Goal: Information Seeking & Learning: Compare options

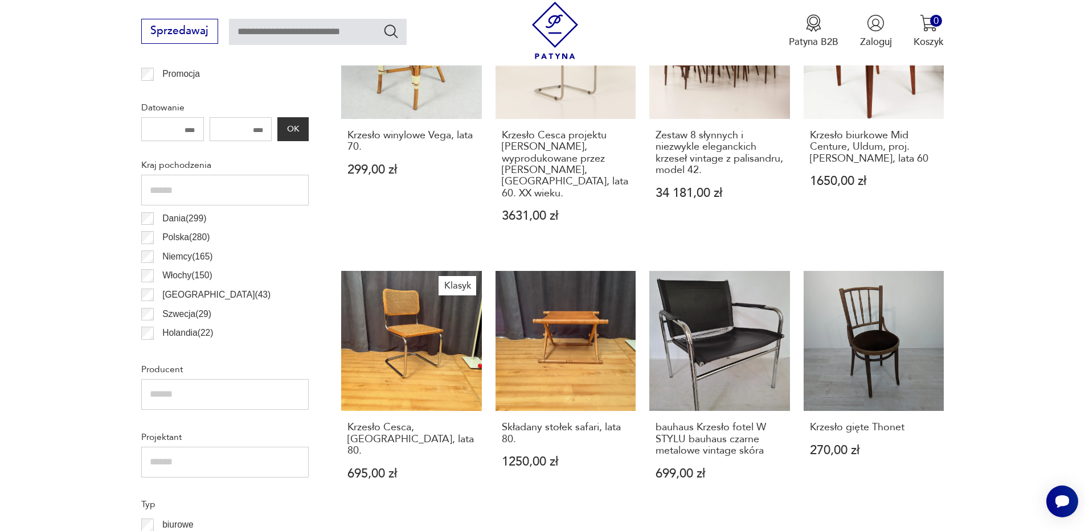
scroll to position [514, 0]
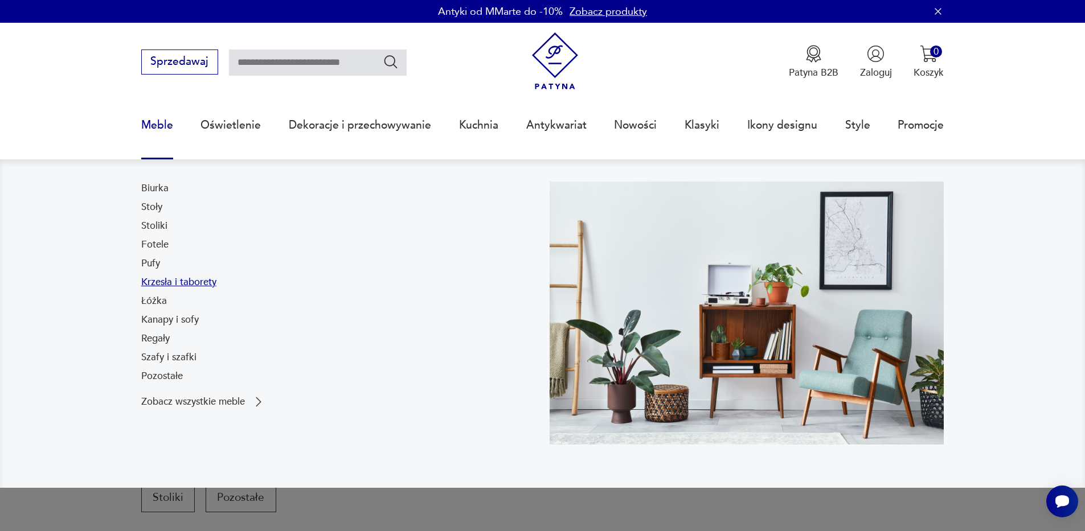
click at [149, 280] on link "Krzesła i taborety" at bounding box center [178, 283] width 75 height 14
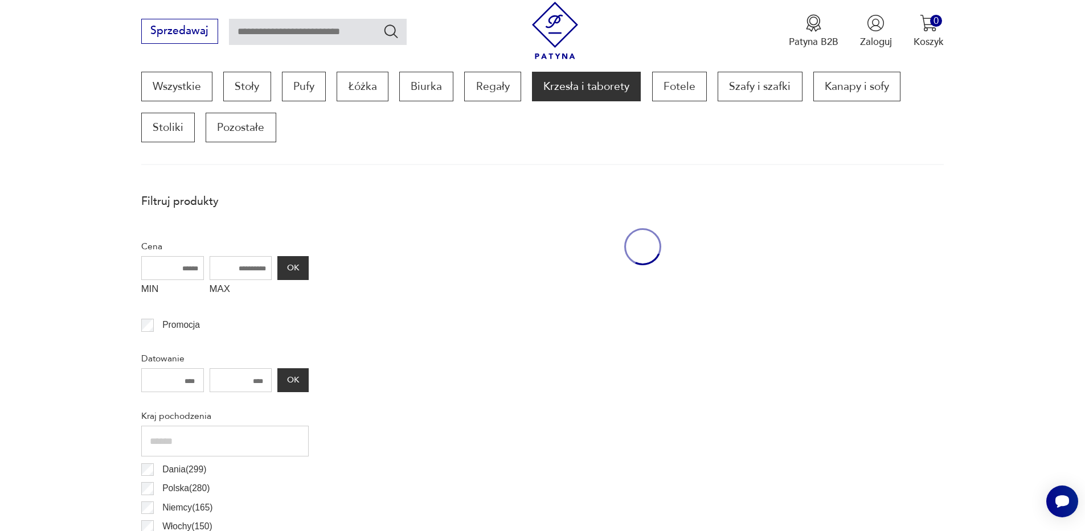
scroll to position [379, 0]
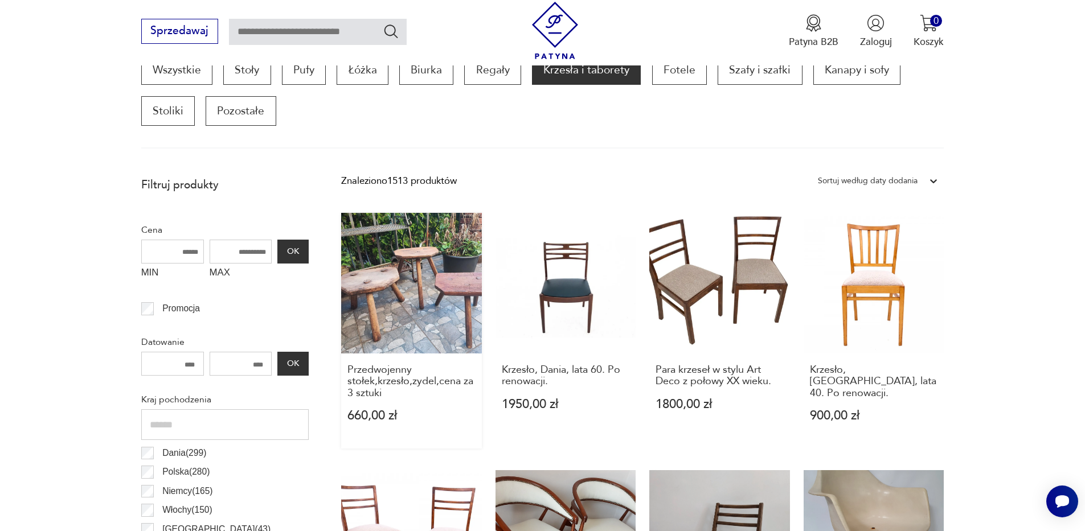
click at [413, 290] on link "Przedwojenny stołek,krzesło,zydel,cena za 3 sztuki 660,00 zł" at bounding box center [411, 331] width 141 height 236
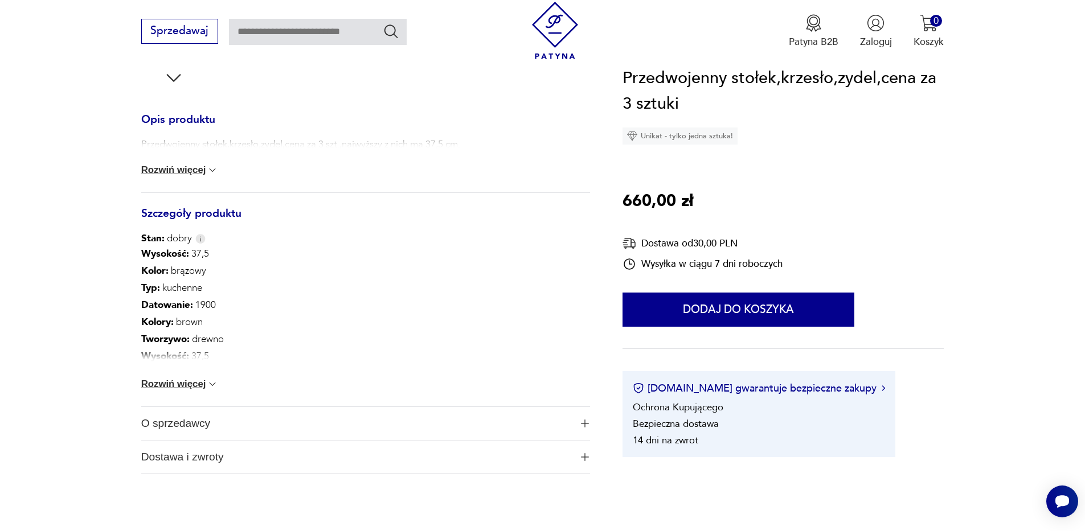
scroll to position [399, 0]
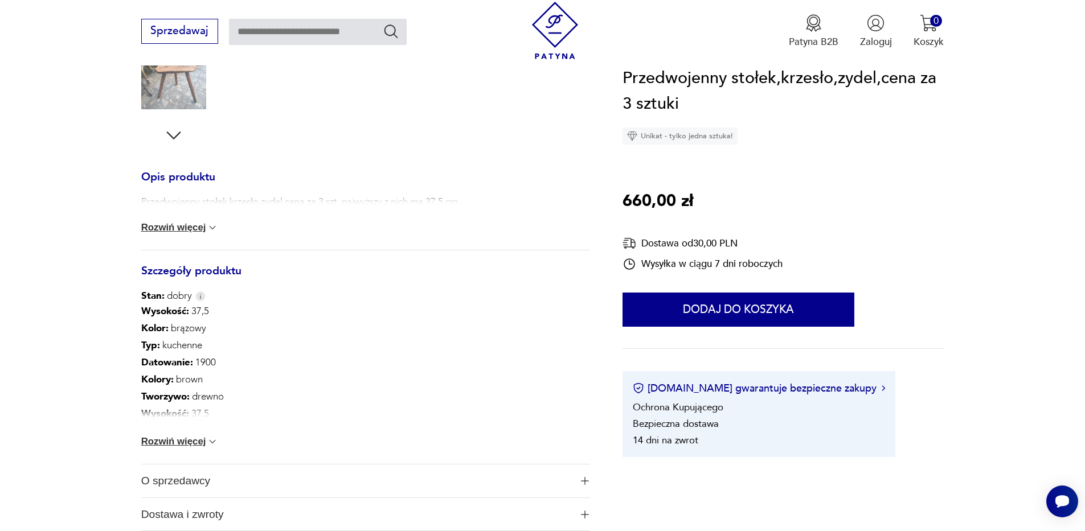
click at [194, 227] on button "Rozwiń więcej" at bounding box center [179, 227] width 77 height 11
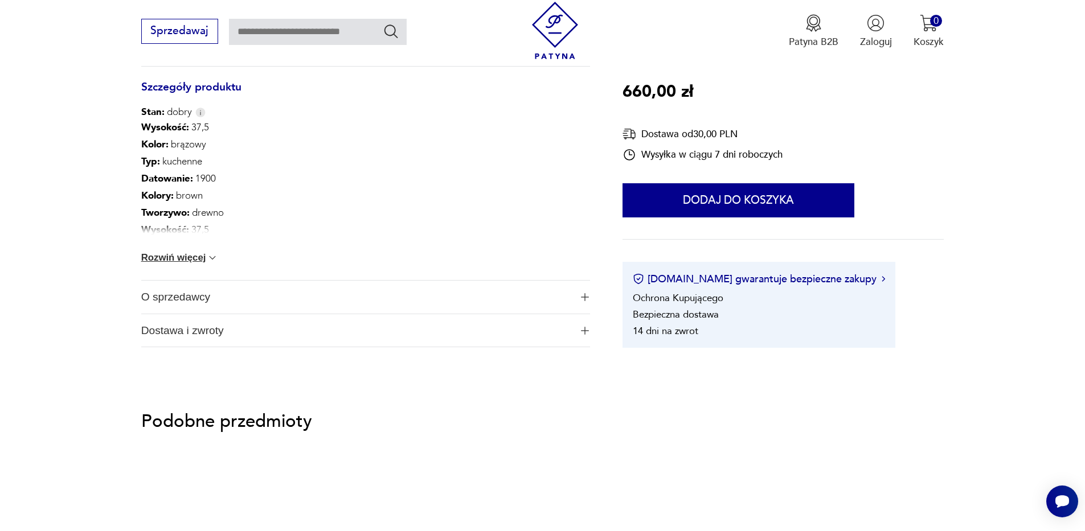
scroll to position [587, 0]
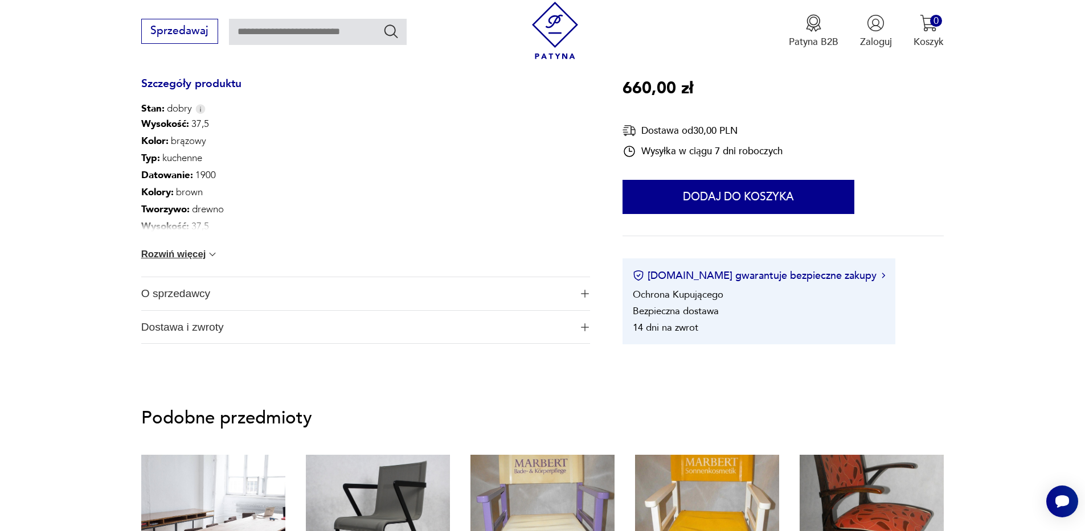
click at [271, 293] on span "O sprzedawcy" at bounding box center [356, 293] width 430 height 33
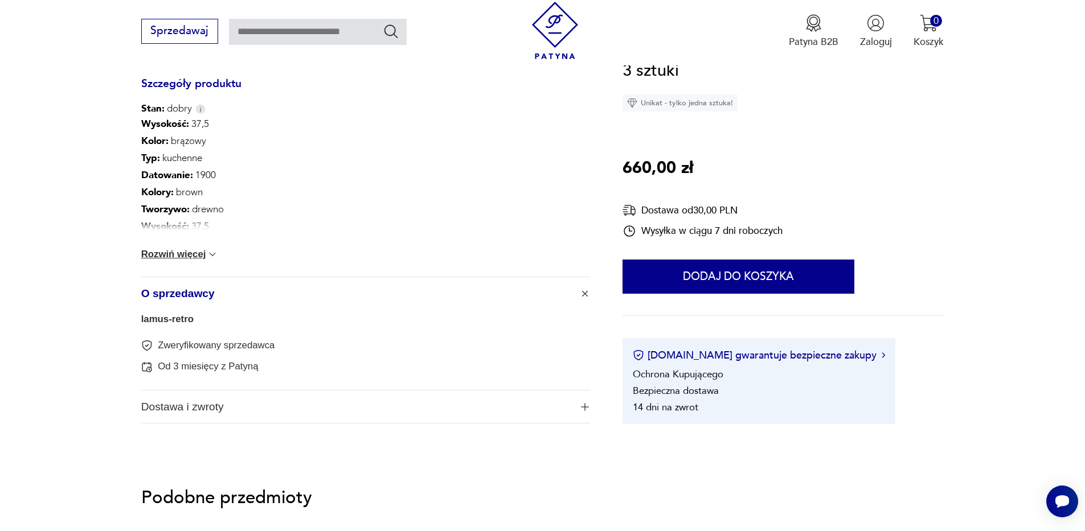
click at [256, 412] on span "Dostawa i zwroty" at bounding box center [356, 407] width 430 height 33
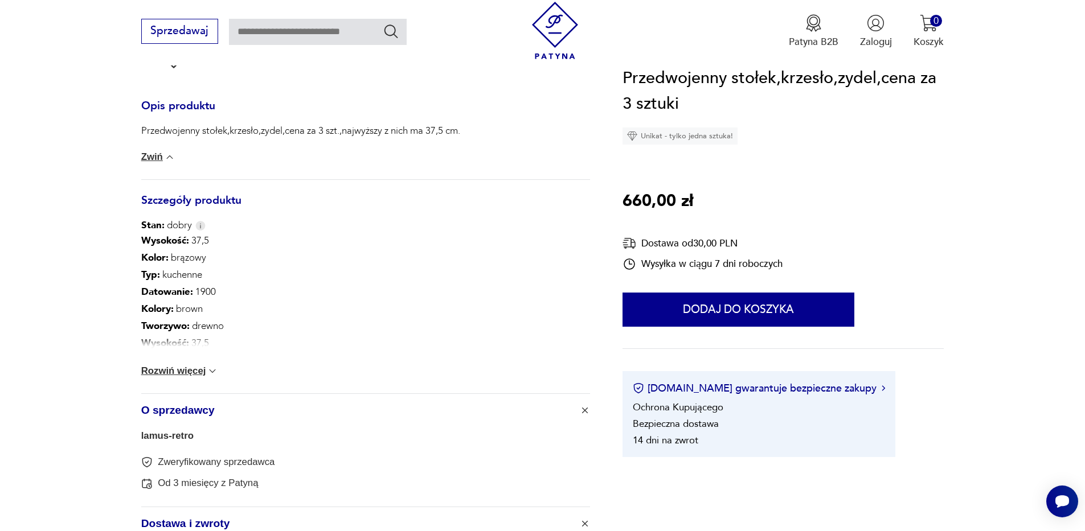
scroll to position [0, 0]
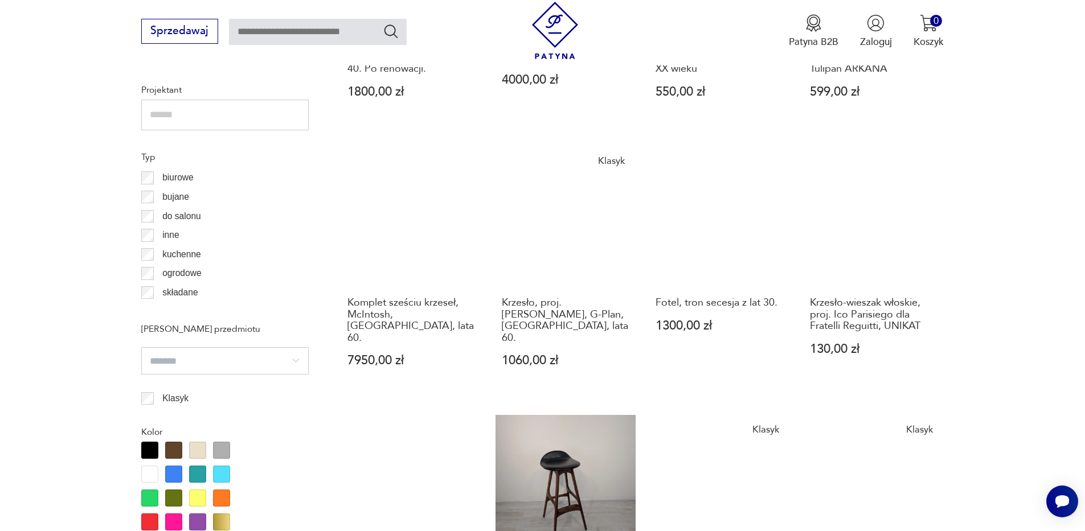
scroll to position [876, 0]
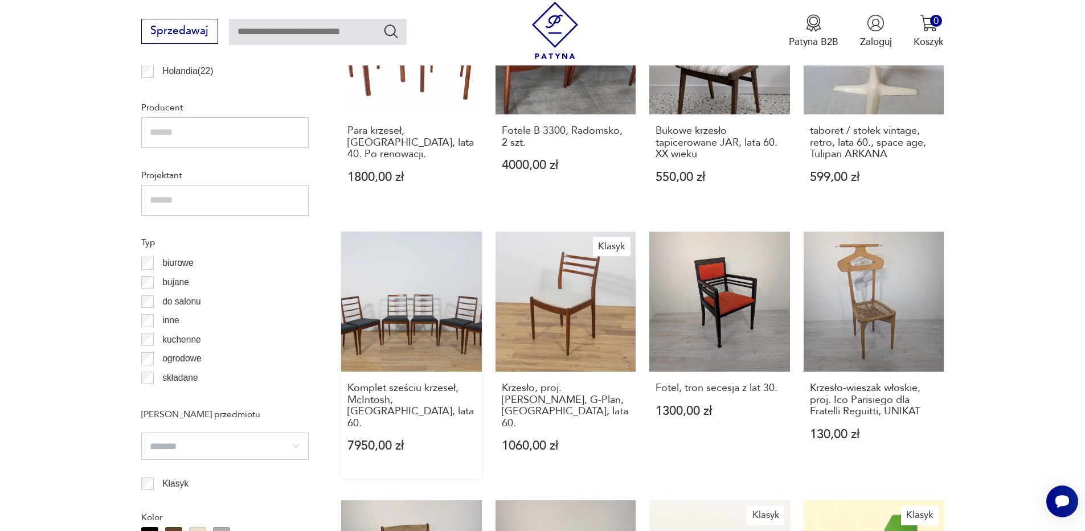
click at [409, 301] on link "Komplet sześciu krzeseł, McIntosh, [GEOGRAPHIC_DATA], lata 60. 7950,00 zł" at bounding box center [411, 355] width 141 height 247
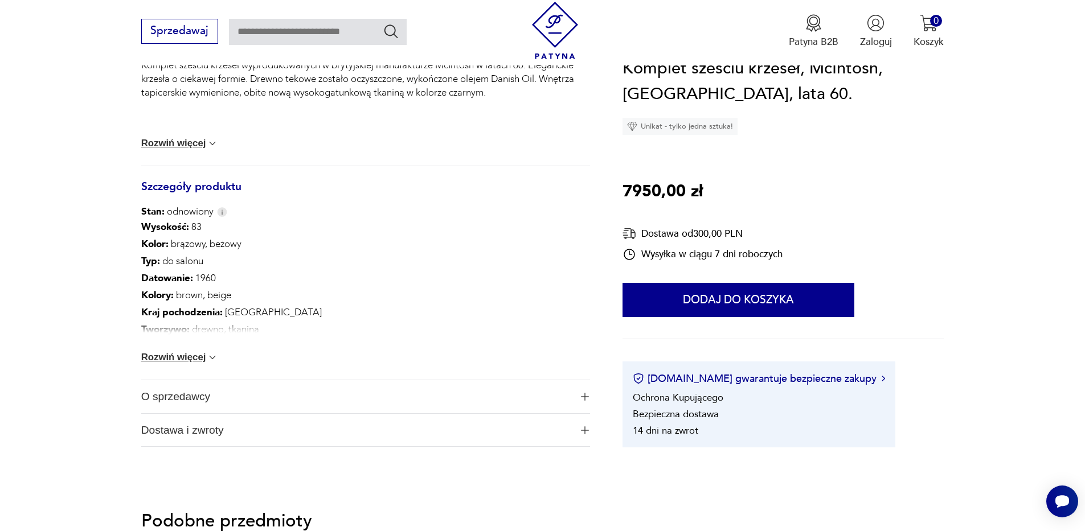
scroll to position [538, 0]
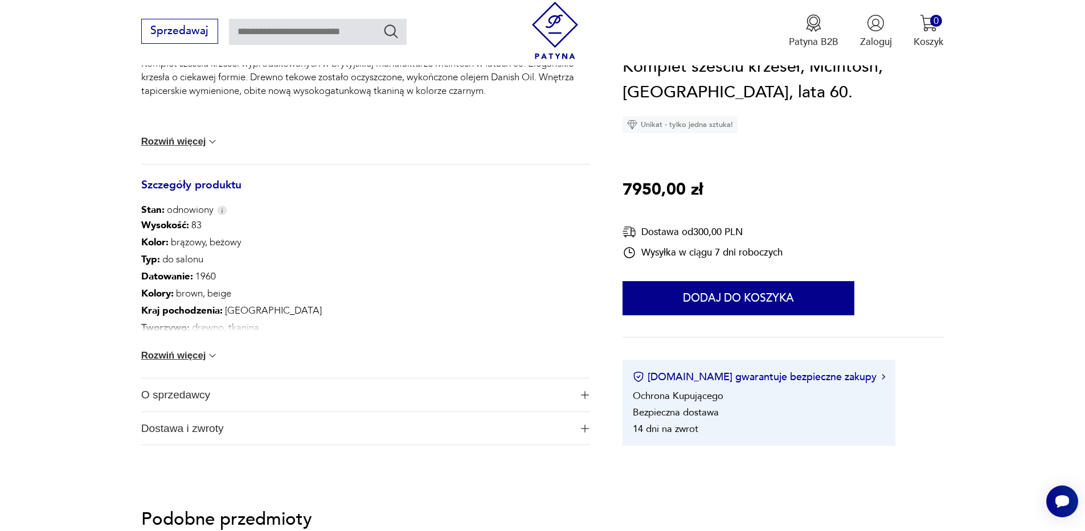
click at [330, 432] on span "Dostawa i zwroty" at bounding box center [356, 428] width 430 height 33
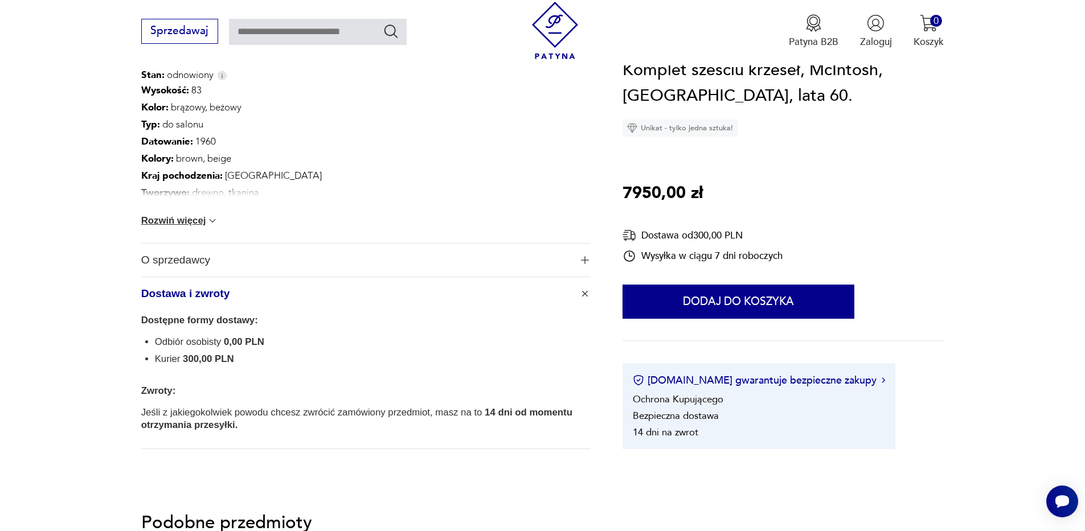
scroll to position [685, 0]
